Goal: Task Accomplishment & Management: Use online tool/utility

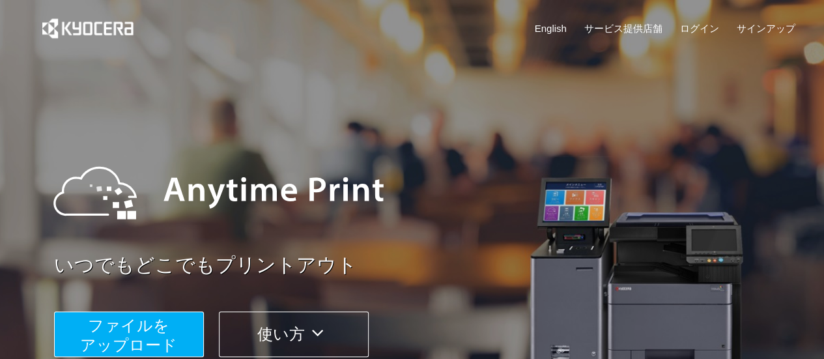
click at [111, 333] on span "ファイルを ​​アップロード" at bounding box center [128, 335] width 97 height 37
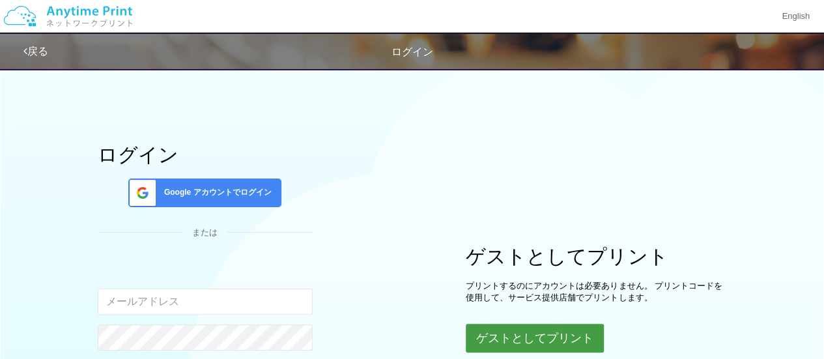
click at [520, 330] on button "ゲストとしてプリント" at bounding box center [535, 338] width 138 height 29
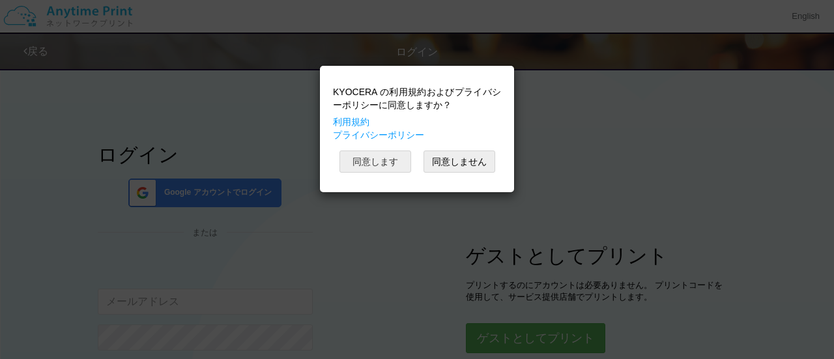
click at [388, 162] on button "同意します" at bounding box center [375, 162] width 72 height 22
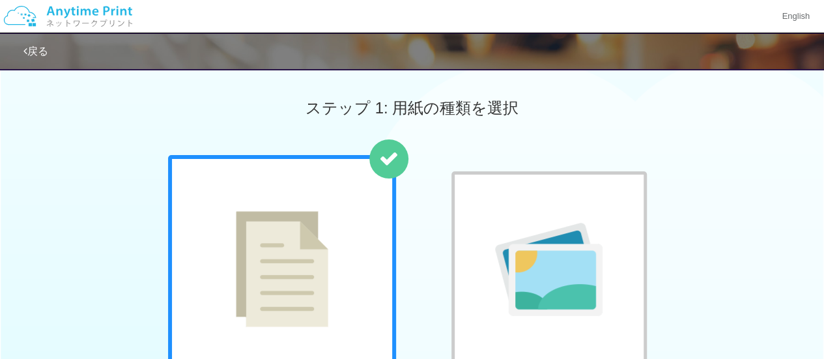
click at [240, 274] on img at bounding box center [282, 269] width 93 height 116
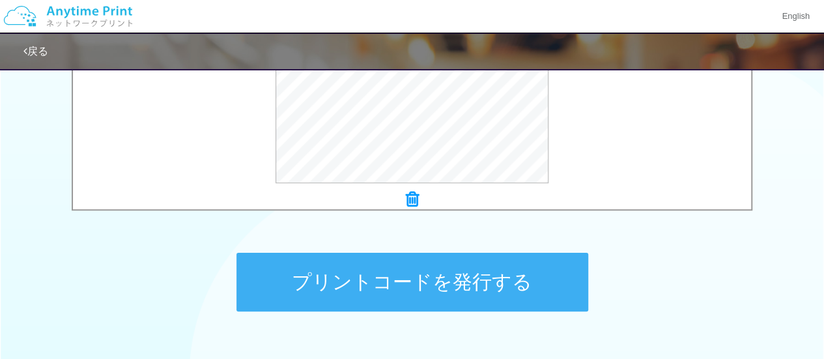
scroll to position [631, 0]
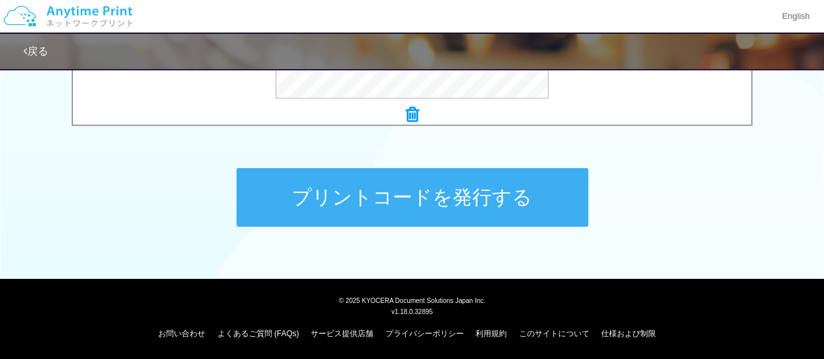
click at [455, 201] on button "プリントコードを発行する" at bounding box center [413, 197] width 352 height 59
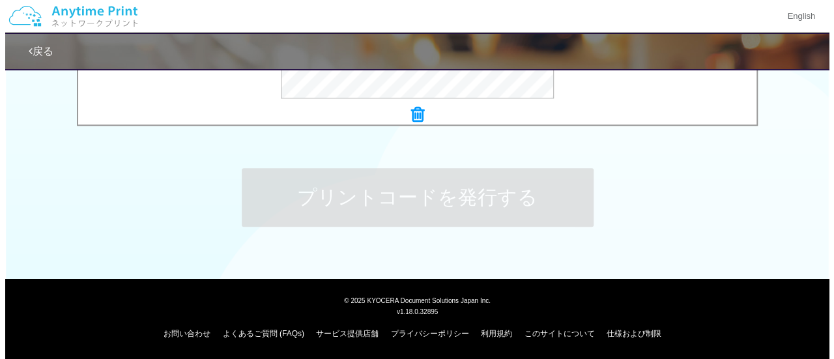
scroll to position [0, 0]
